Goal: Task Accomplishment & Management: Manage account settings

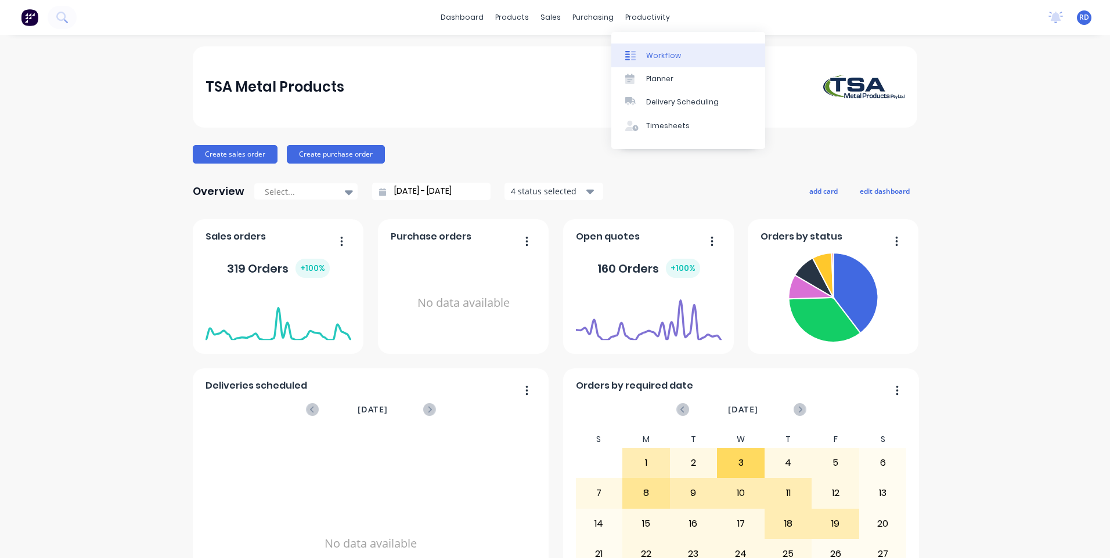
click at [673, 56] on div "Workflow" at bounding box center [663, 56] width 35 height 10
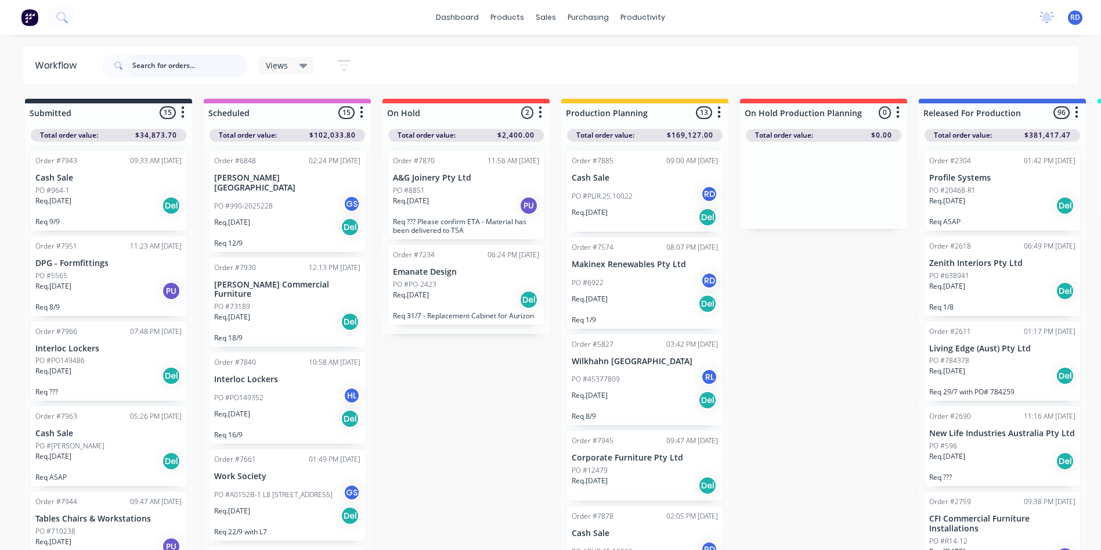
click at [177, 65] on input "text" at bounding box center [189, 65] width 115 height 23
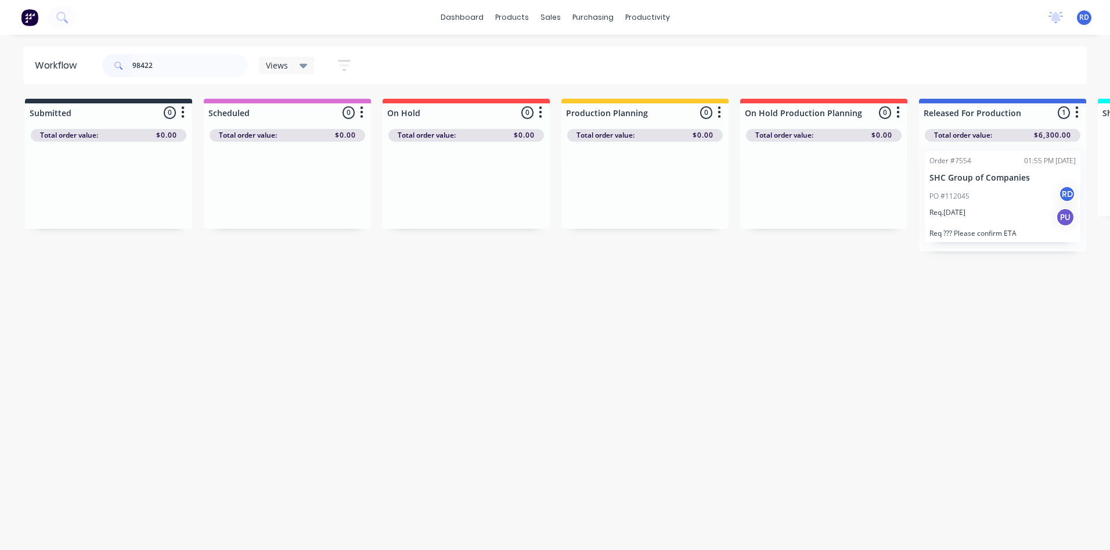
click at [965, 210] on p "Req. [DATE]" at bounding box center [947, 212] width 36 height 10
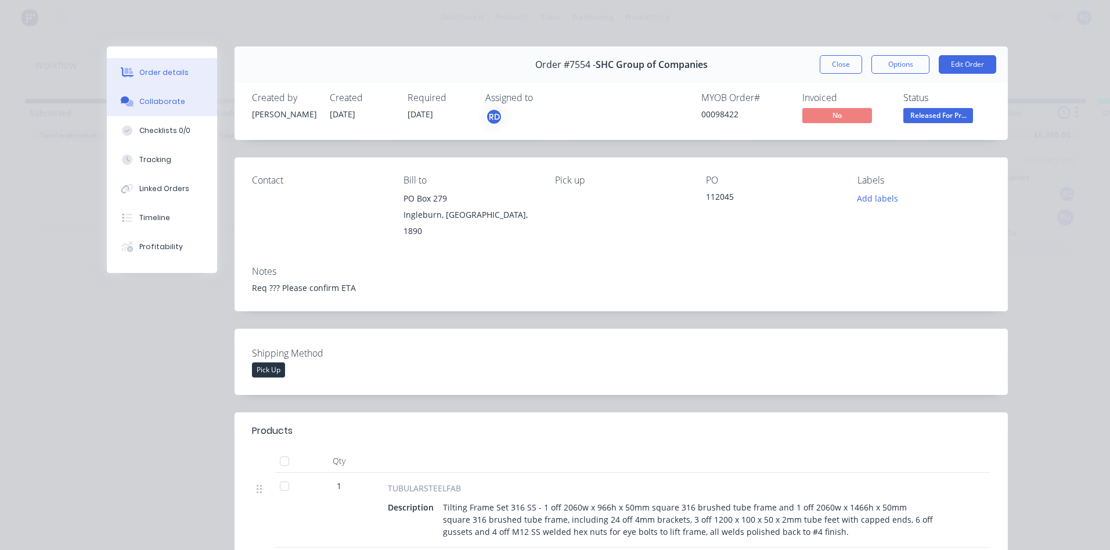
click at [169, 104] on div "Collaborate" at bounding box center [162, 101] width 46 height 10
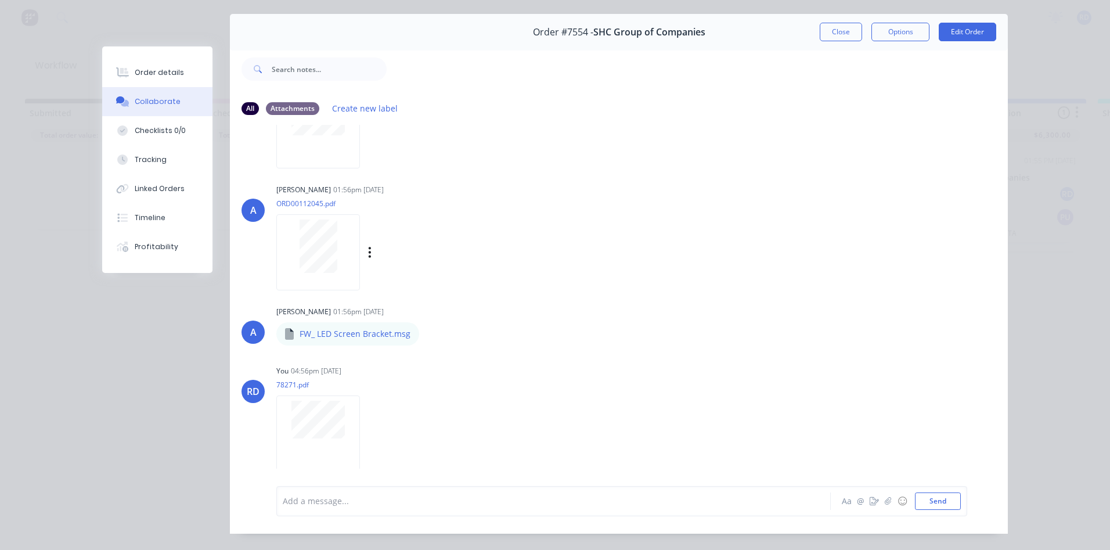
scroll to position [62, 0]
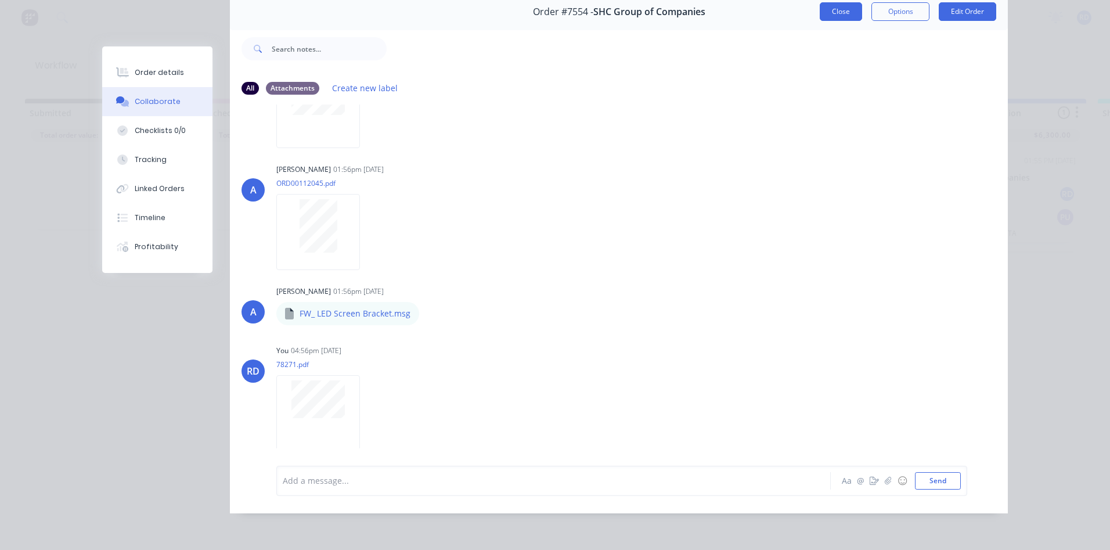
click at [835, 9] on button "Close" at bounding box center [841, 11] width 42 height 19
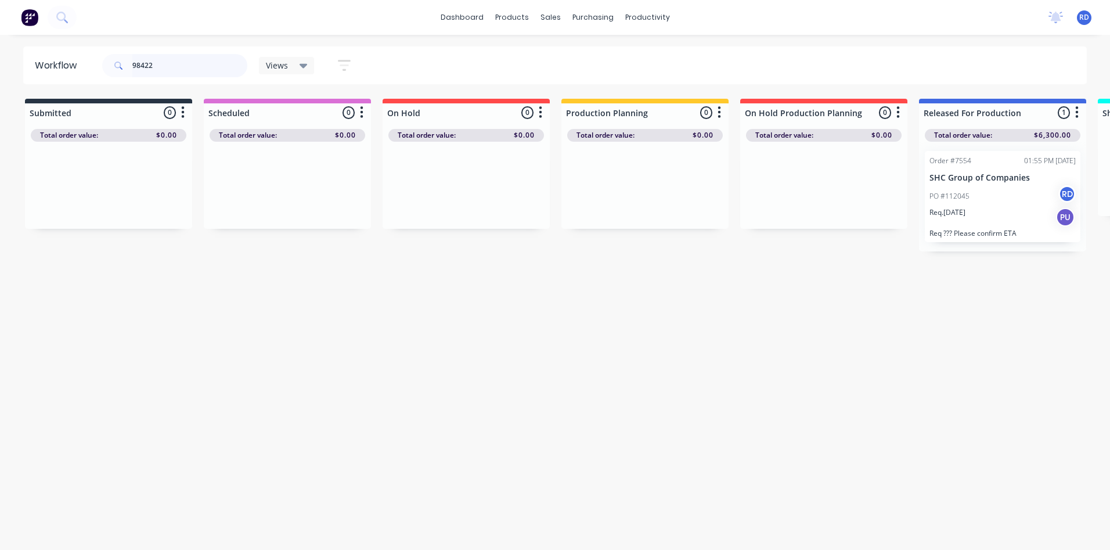
drag, startPoint x: 126, startPoint y: 69, endPoint x: 96, endPoint y: 69, distance: 30.2
click at [96, 69] on header "Workflow 98422 Views Save new view None (Default) edit Delivery edit Production…" at bounding box center [555, 65] width 1064 height 38
click at [604, 196] on p "Req. [DATE]" at bounding box center [590, 201] width 36 height 10
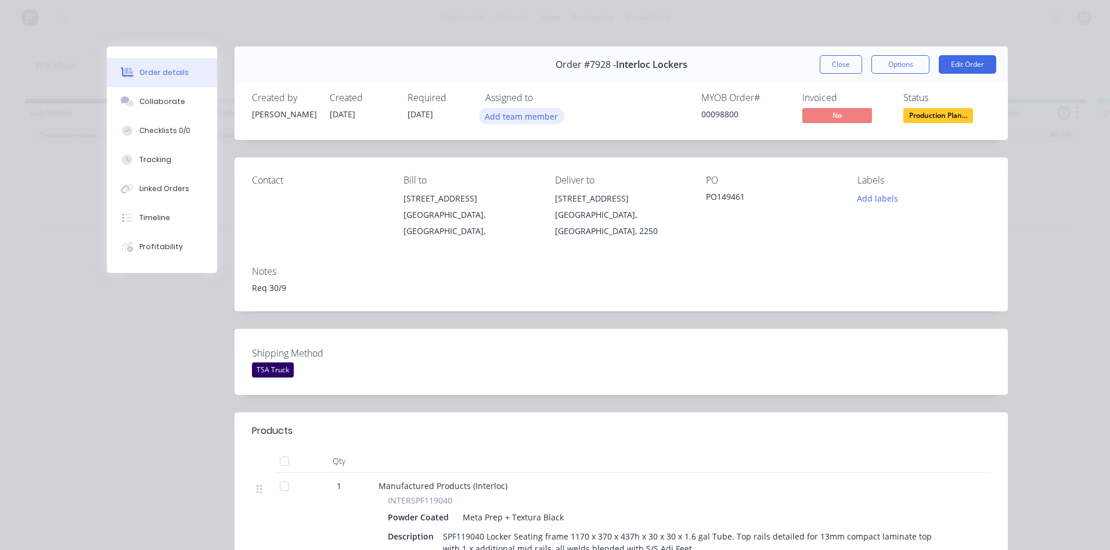
click at [534, 119] on button "Add team member" at bounding box center [521, 116] width 85 height 16
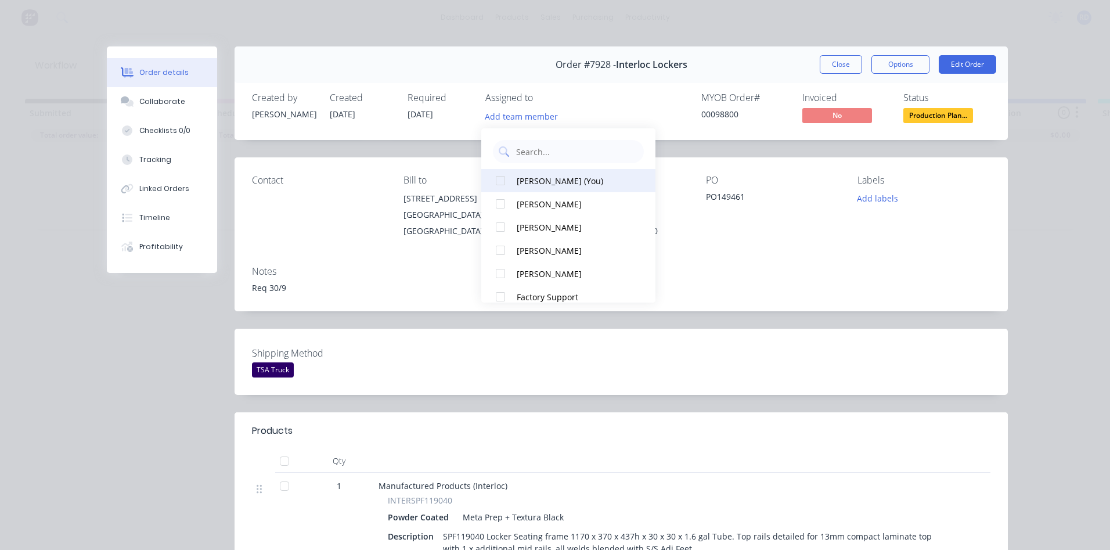
click at [514, 181] on button "[PERSON_NAME] (You)" at bounding box center [568, 180] width 174 height 23
click at [361, 204] on div "Contact" at bounding box center [318, 207] width 133 height 64
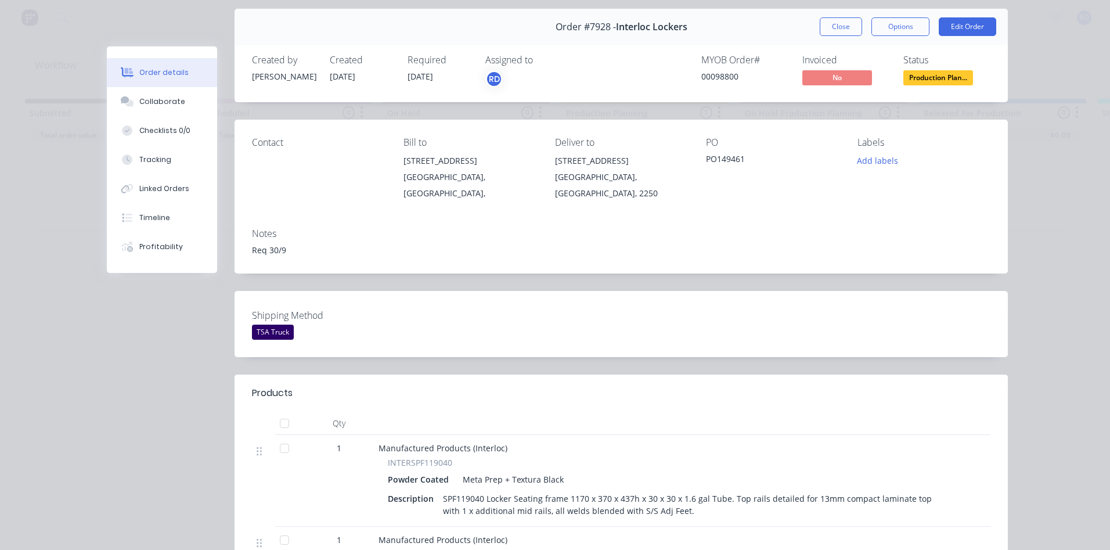
scroll to position [174, 0]
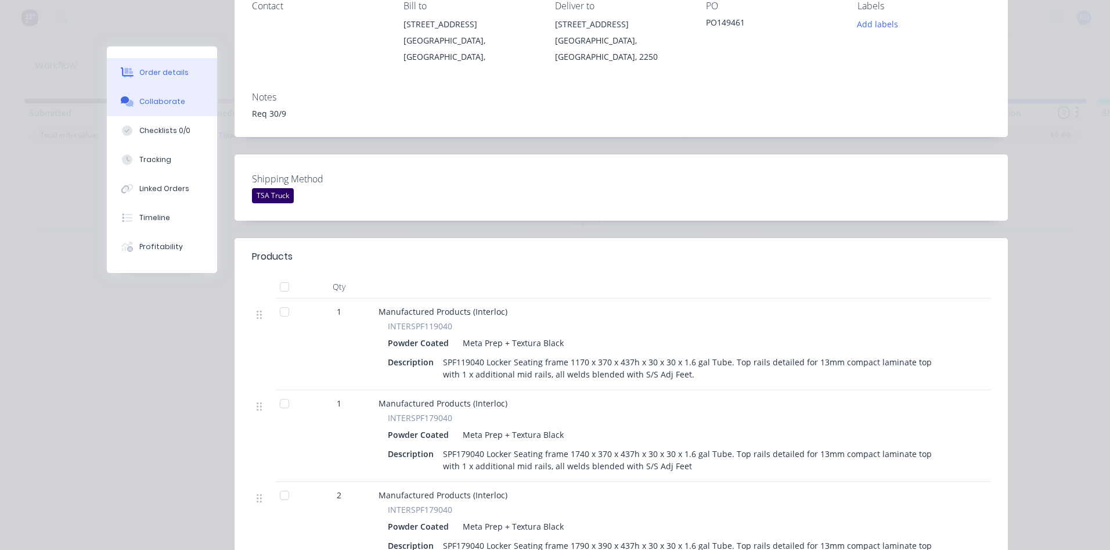
click at [156, 102] on div "Collaborate" at bounding box center [162, 101] width 46 height 10
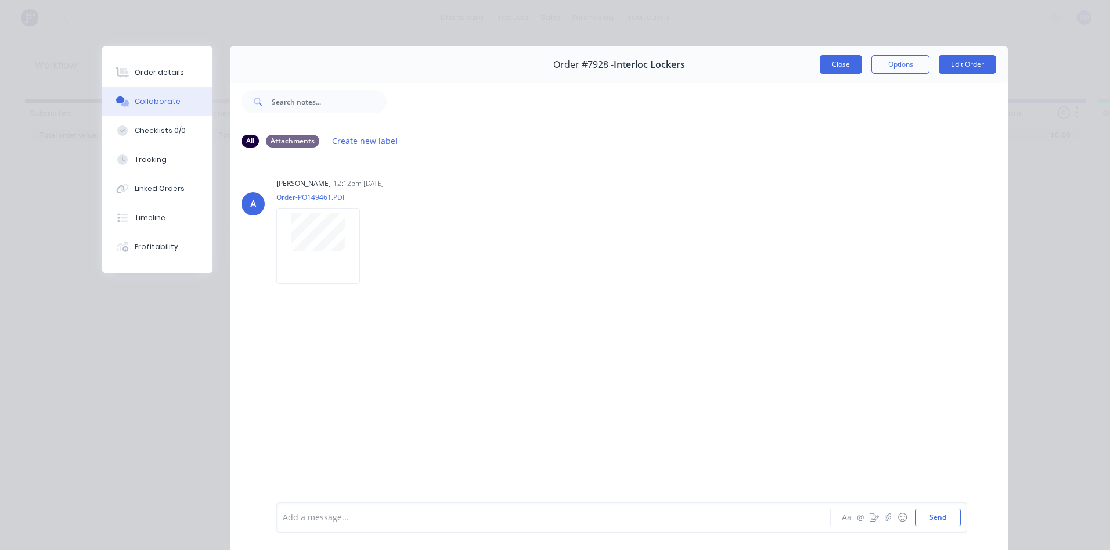
click at [835, 64] on button "Close" at bounding box center [841, 64] width 42 height 19
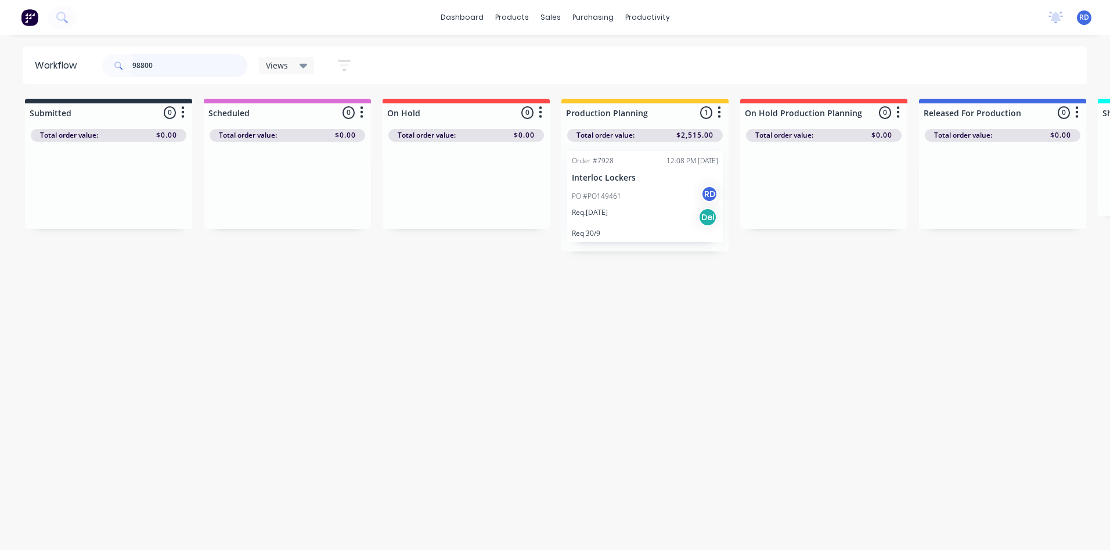
drag, startPoint x: 149, startPoint y: 67, endPoint x: 174, endPoint y: 64, distance: 25.6
click at [174, 64] on input "98800" at bounding box center [189, 65] width 115 height 23
click at [628, 196] on div "Req. [DATE] Del" at bounding box center [645, 206] width 146 height 20
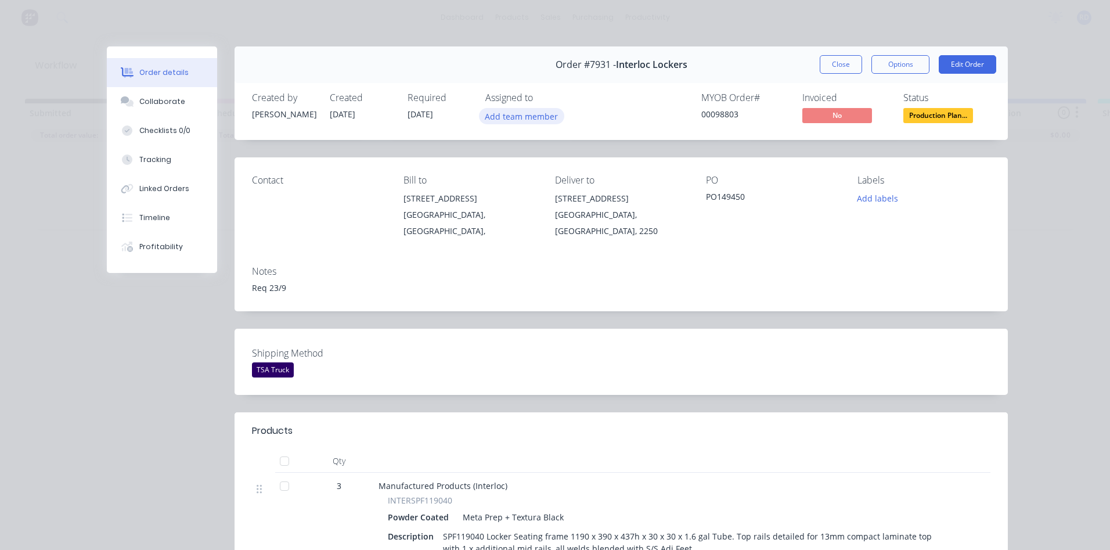
click at [497, 115] on button "Add team member" at bounding box center [521, 116] width 85 height 16
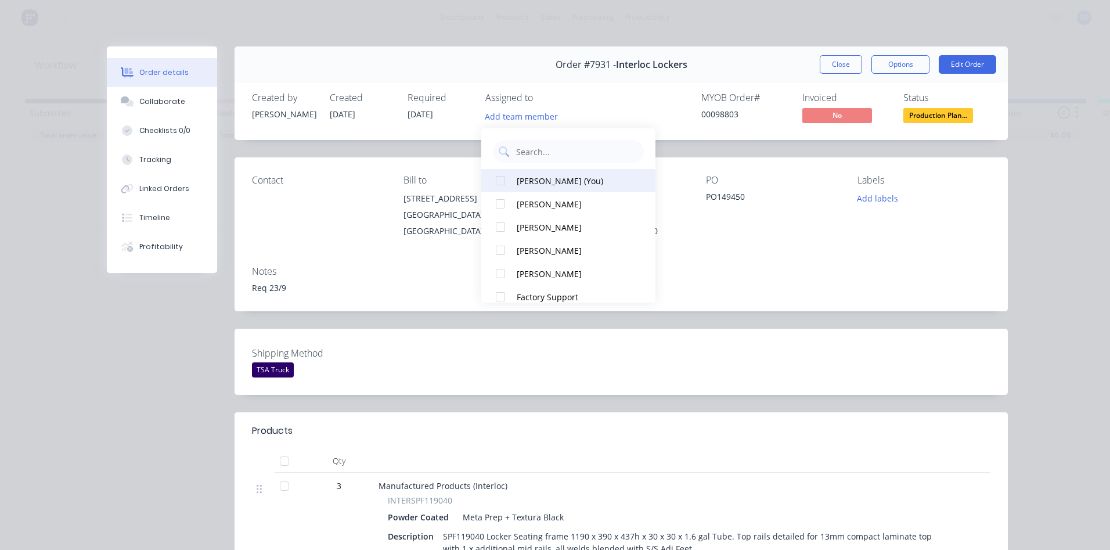
click at [528, 182] on div "[PERSON_NAME] (You)" at bounding box center [575, 181] width 116 height 12
click at [157, 106] on div "Collaborate" at bounding box center [162, 101] width 46 height 10
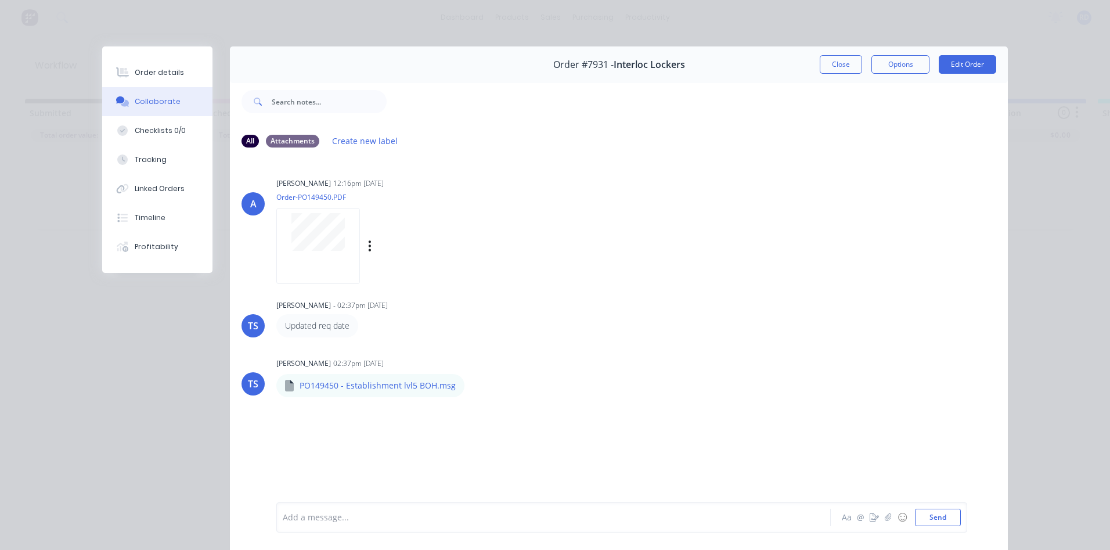
click at [335, 251] on div at bounding box center [318, 246] width 84 height 76
click at [473, 386] on icon "button" at bounding box center [474, 385] width 2 height 10
click at [498, 419] on button "Download" at bounding box center [550, 416] width 131 height 26
click at [774, 12] on div "Order details Collaborate Checklists 0/0 Tracking Linked Orders Timeline Profit…" at bounding box center [555, 275] width 1110 height 550
click at [833, 64] on button "Close" at bounding box center [841, 64] width 42 height 19
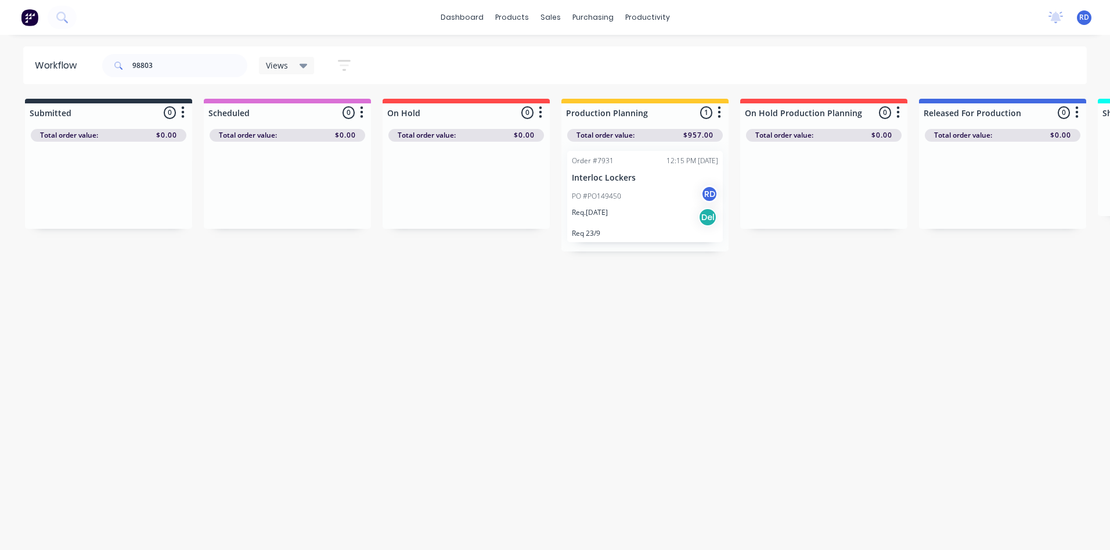
click at [551, 334] on div "Workflow 98803 Views Save new view None (Default) edit Delivery edit Production…" at bounding box center [555, 286] width 1110 height 480
click at [636, 197] on div "PO #PO149450 RD" at bounding box center [645, 196] width 146 height 22
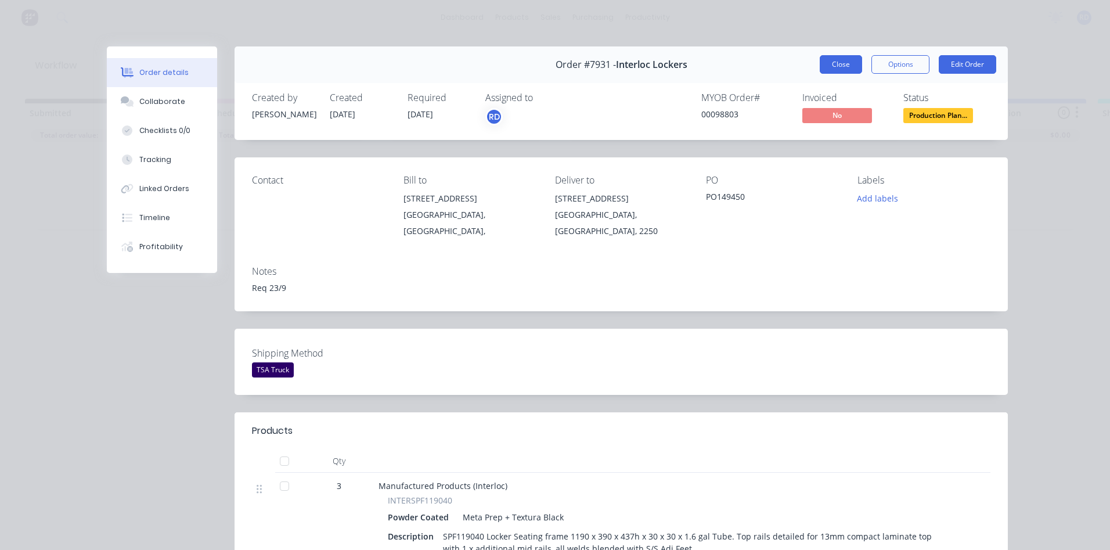
click at [829, 64] on button "Close" at bounding box center [841, 64] width 42 height 19
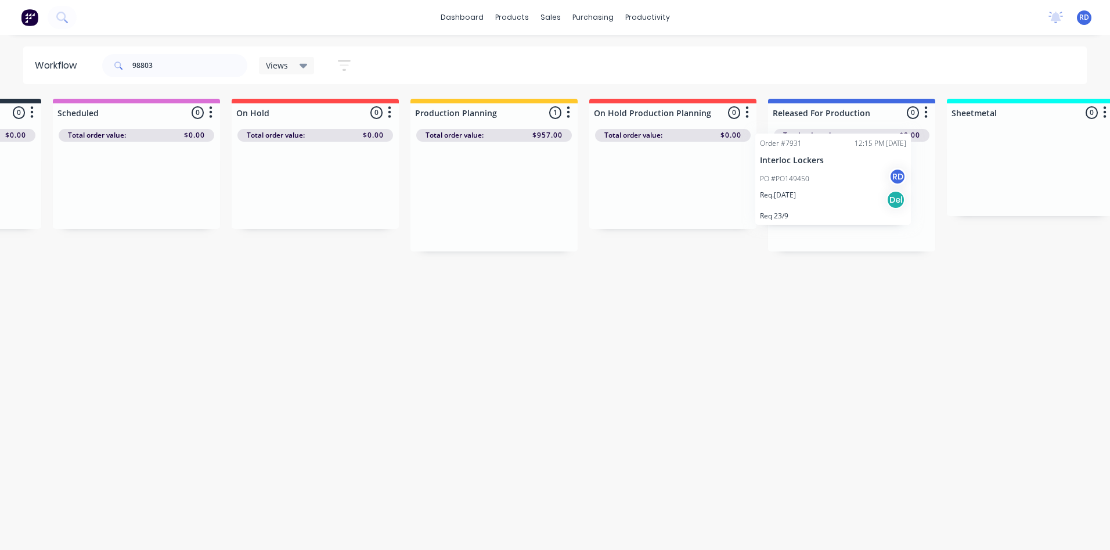
scroll to position [0, 157]
drag, startPoint x: 630, startPoint y: 178, endPoint x: 824, endPoint y: 158, distance: 194.8
click at [824, 158] on div "Submitted 0 Sort By Created date Required date Order number Customer name Most …" at bounding box center [972, 175] width 2273 height 153
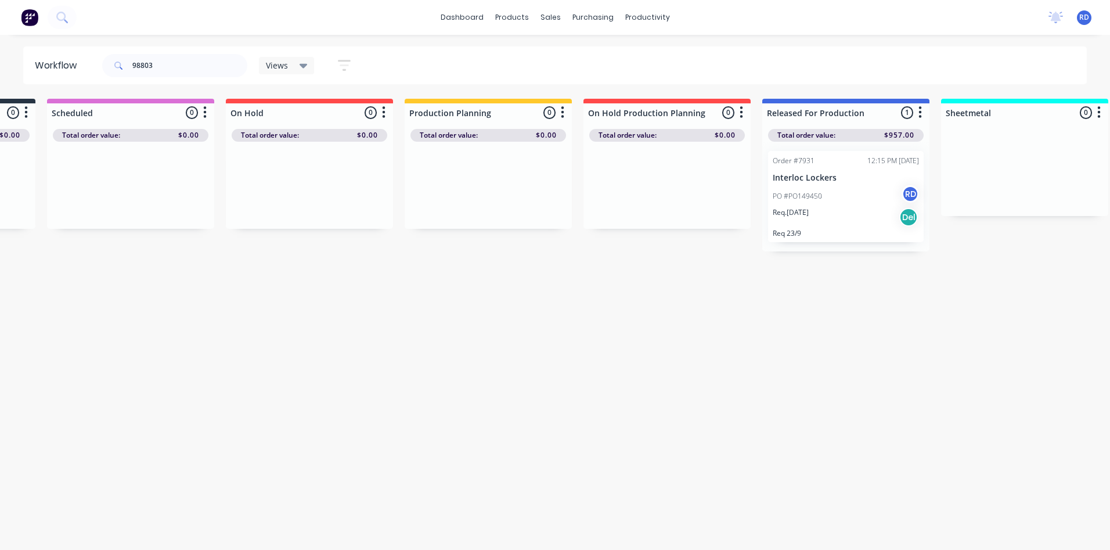
click at [585, 338] on div "Workflow 98803 Views Save new view None (Default) edit Delivery edit Production…" at bounding box center [398, 286] width 1110 height 480
drag, startPoint x: 147, startPoint y: 64, endPoint x: 183, endPoint y: 63, distance: 36.0
click at [183, 63] on input "98803" at bounding box center [189, 65] width 115 height 23
type input "98800"
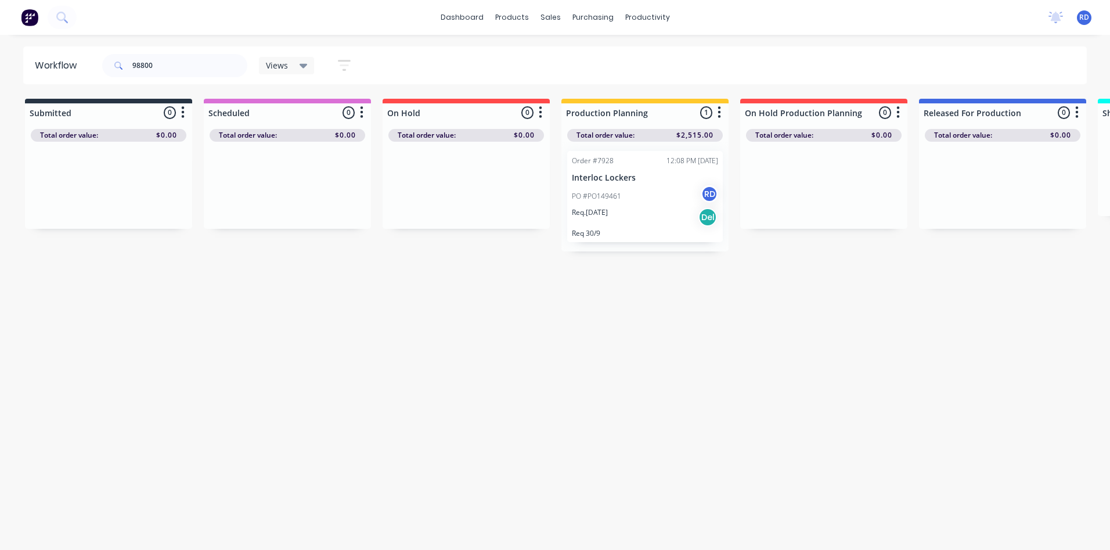
click at [629, 217] on div "Req. [DATE] Del" at bounding box center [645, 217] width 146 height 20
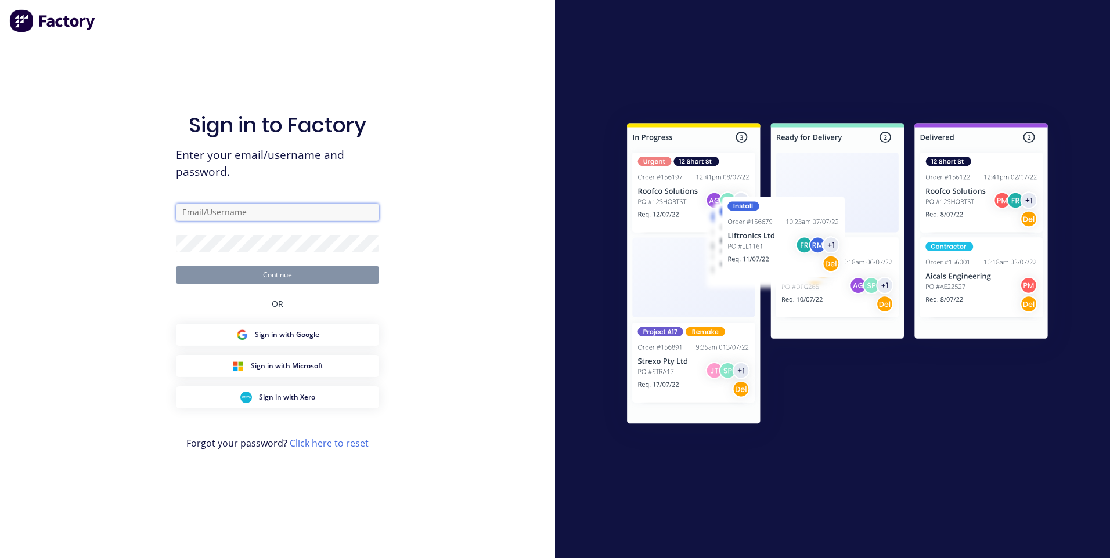
type input "[PERSON_NAME][EMAIL_ADDRESS][DOMAIN_NAME]"
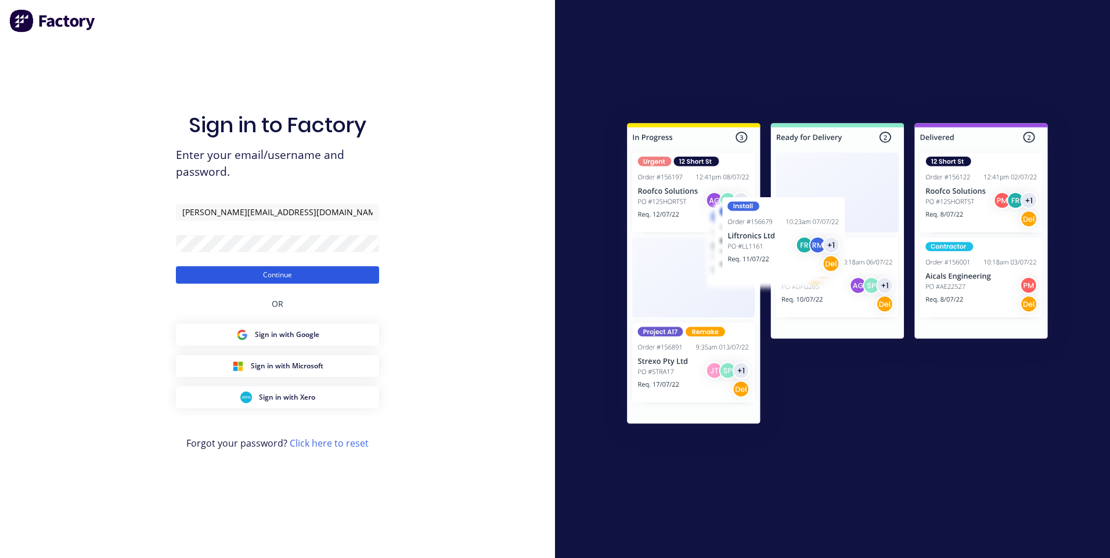
click at [294, 275] on button "Continue" at bounding box center [277, 274] width 203 height 17
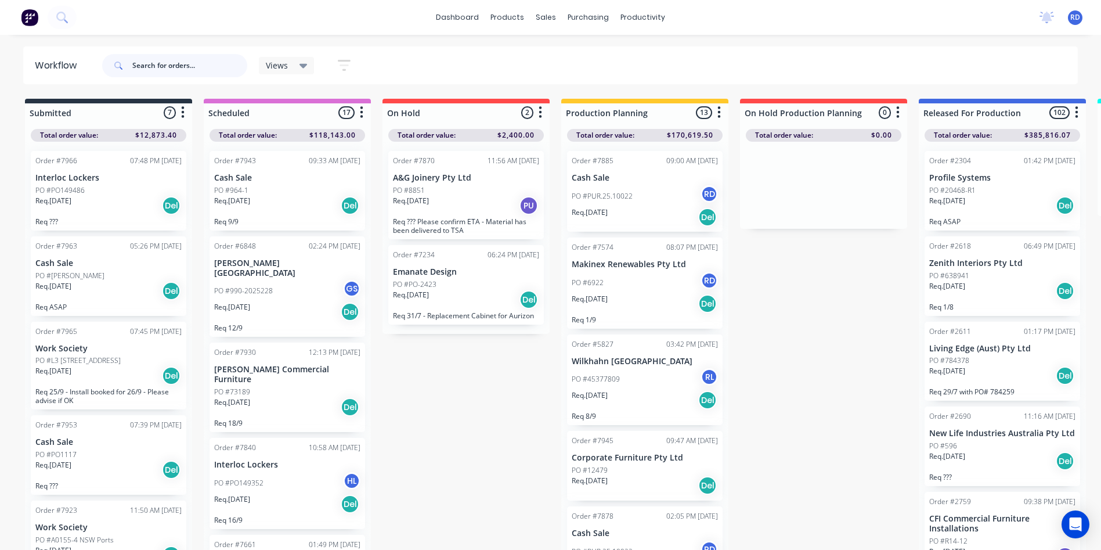
click at [150, 69] on input "text" at bounding box center [189, 65] width 115 height 23
type input "98800"
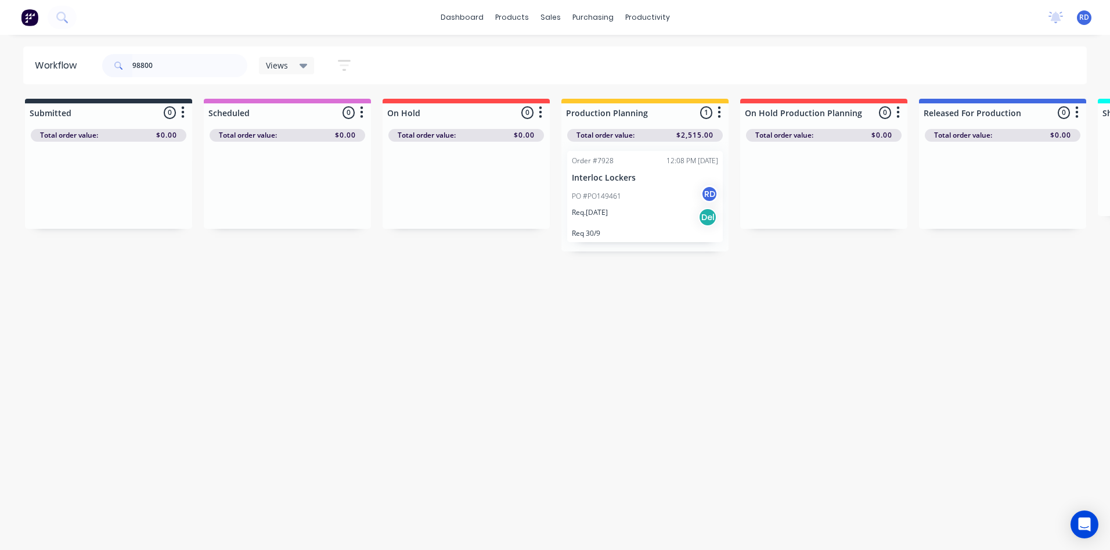
click at [618, 188] on div "PO #PO149461 RD" at bounding box center [645, 196] width 146 height 22
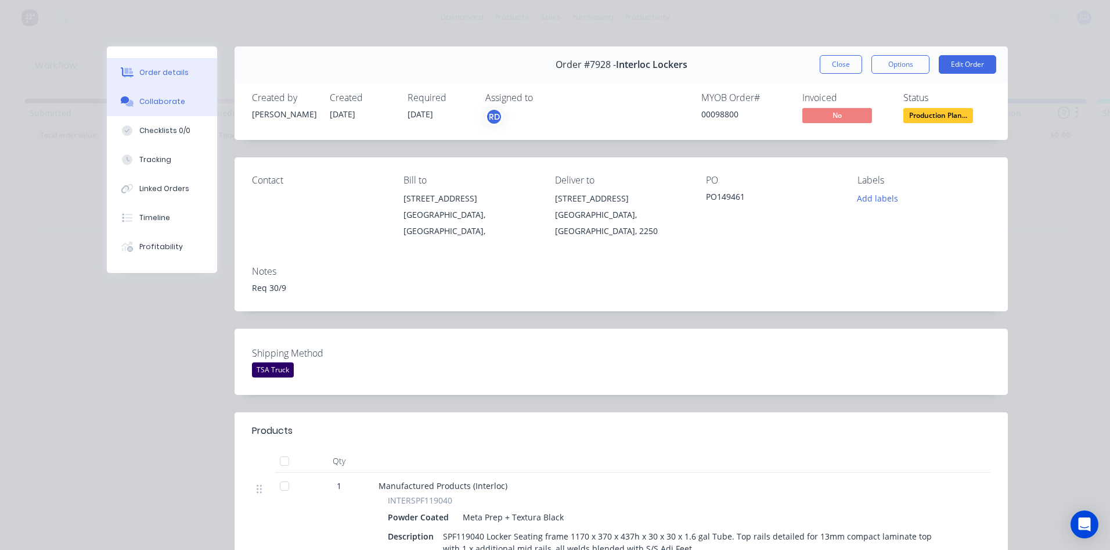
click at [162, 109] on button "Collaborate" at bounding box center [162, 101] width 110 height 29
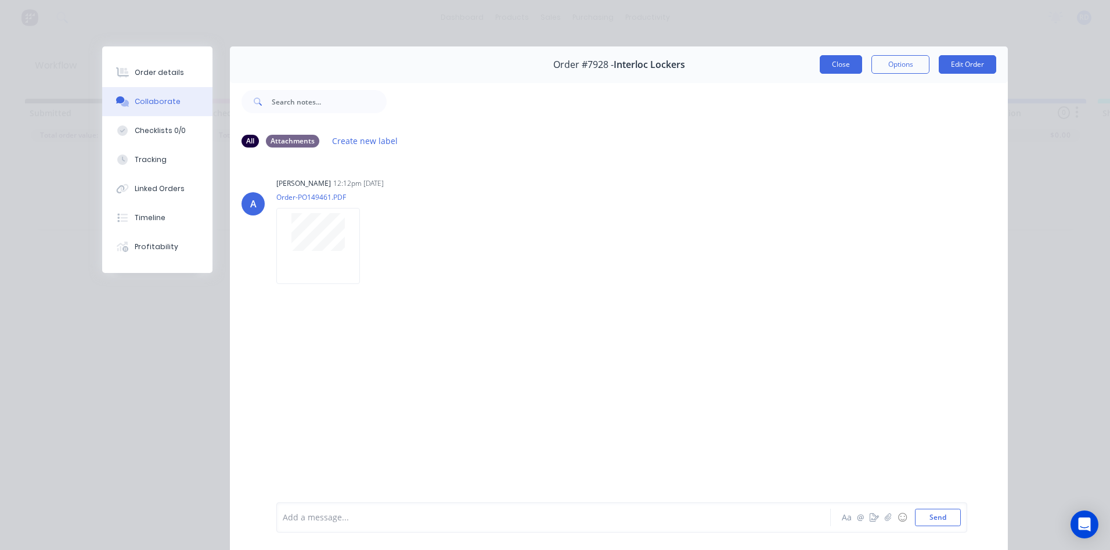
click at [832, 73] on button "Close" at bounding box center [841, 64] width 42 height 19
